Goal: Information Seeking & Learning: Learn about a topic

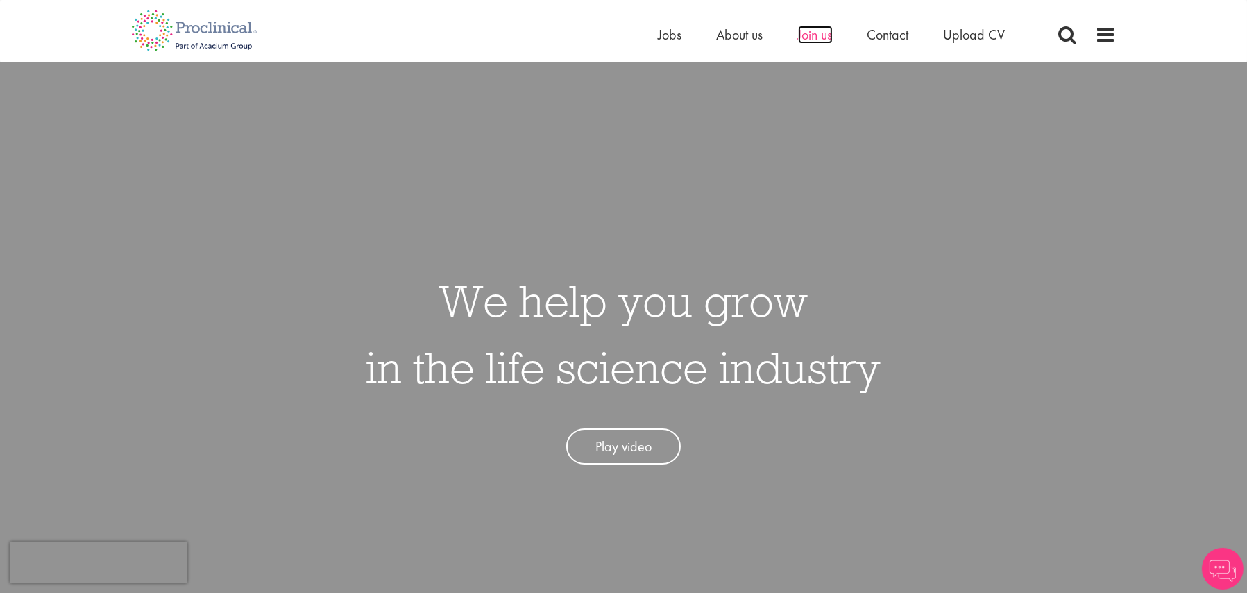
click at [818, 37] on span "Join us" at bounding box center [815, 35] width 35 height 18
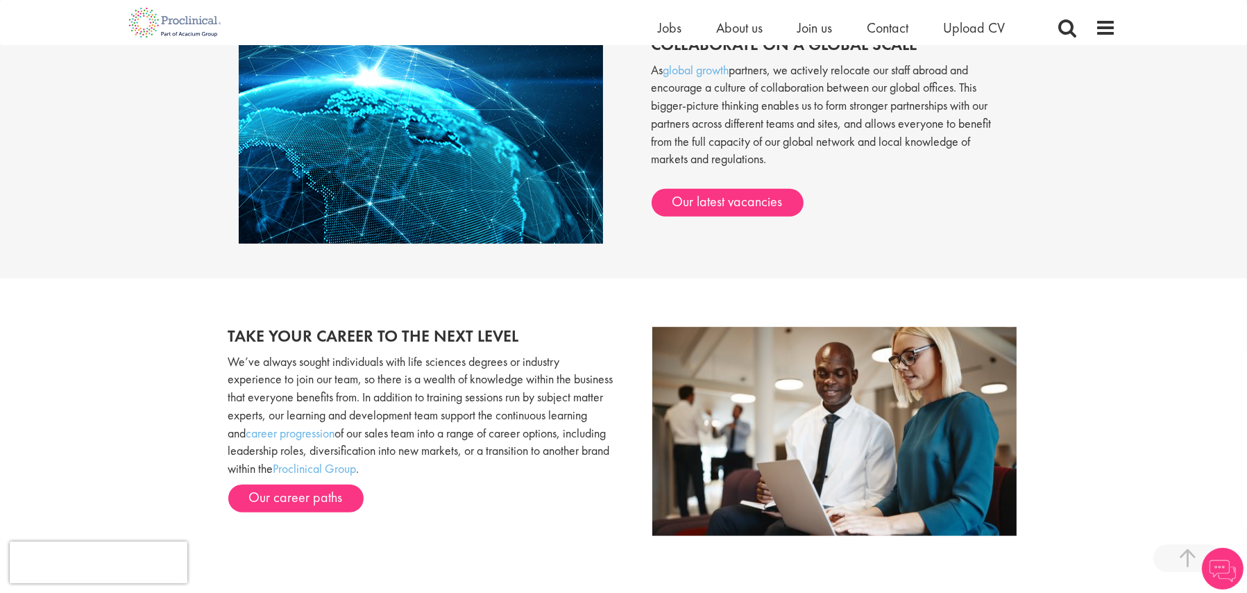
scroll to position [1249, 0]
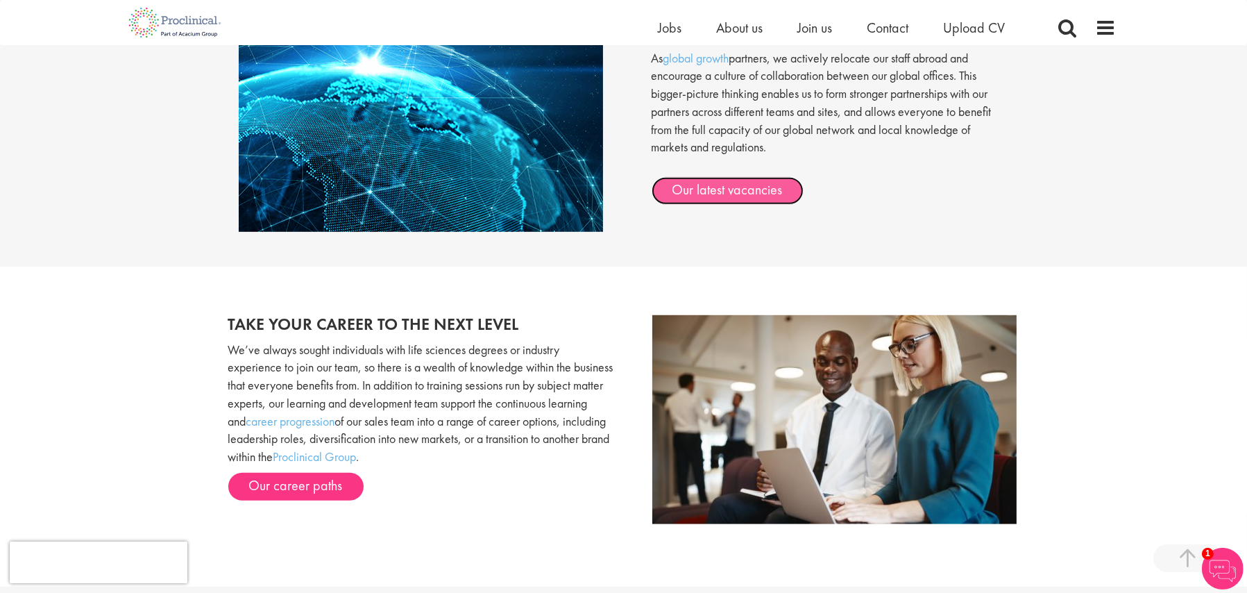
click at [758, 202] on link "Our latest vacancies" at bounding box center [728, 191] width 152 height 28
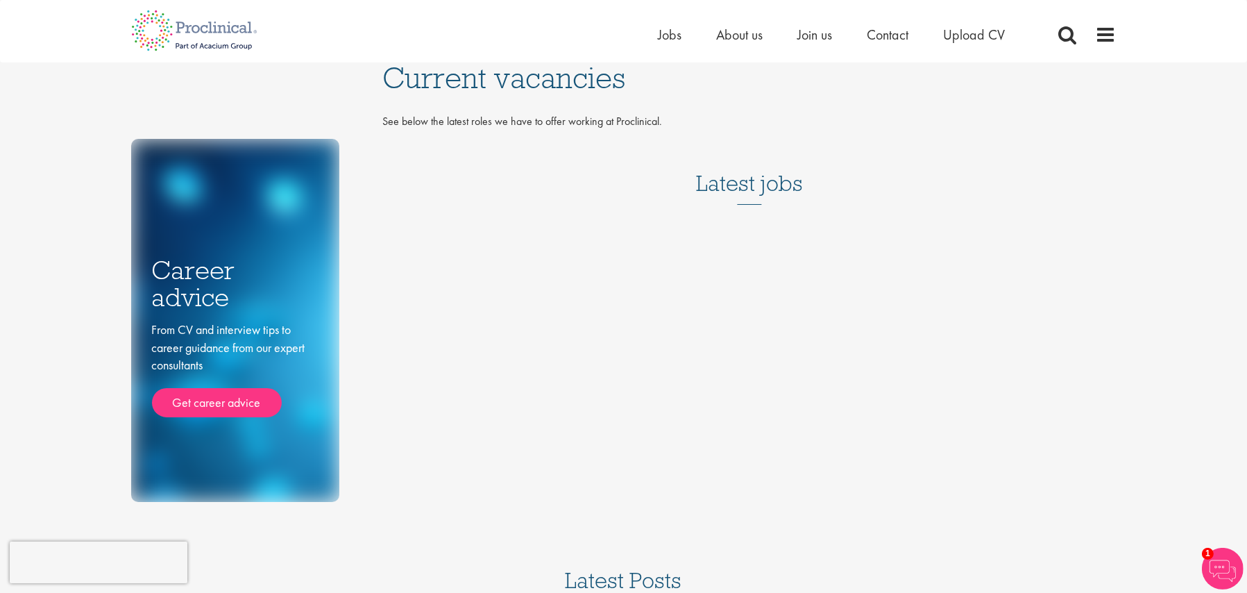
click at [714, 350] on div "Career advice From CV and interview tips to career guidance from our expert con…" at bounding box center [624, 281] width 1006 height 439
click at [671, 37] on span "Jobs" at bounding box center [670, 35] width 24 height 18
